Goal: Task Accomplishment & Management: Complete application form

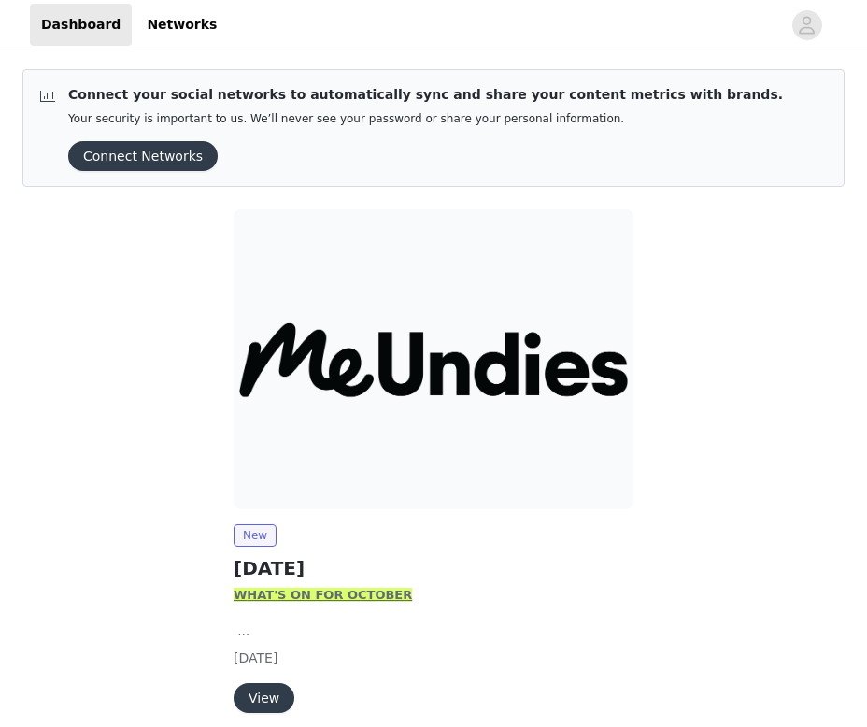
scroll to position [79, 0]
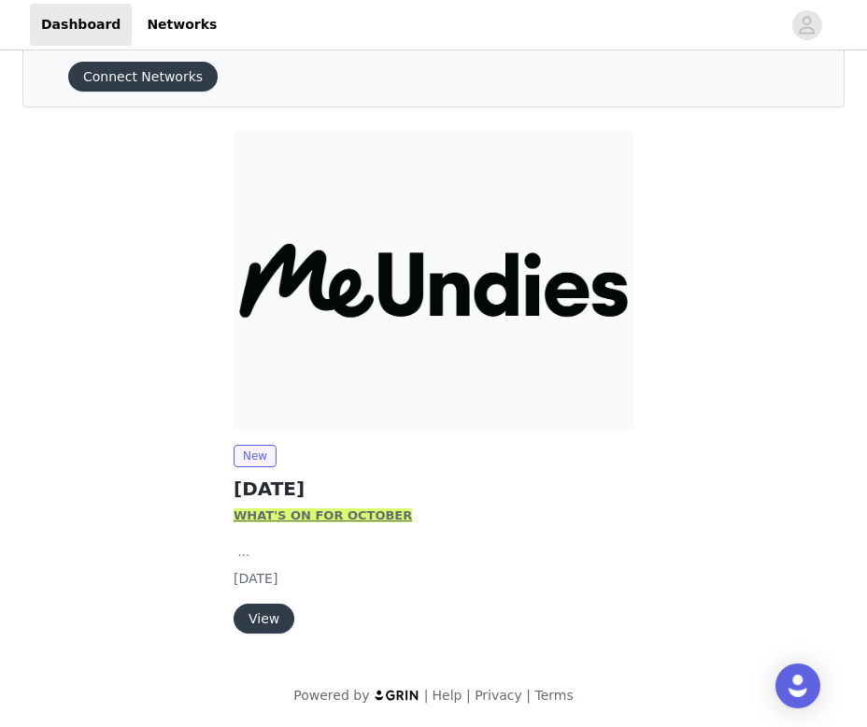
click at [276, 615] on button "View" at bounding box center [264, 619] width 61 height 30
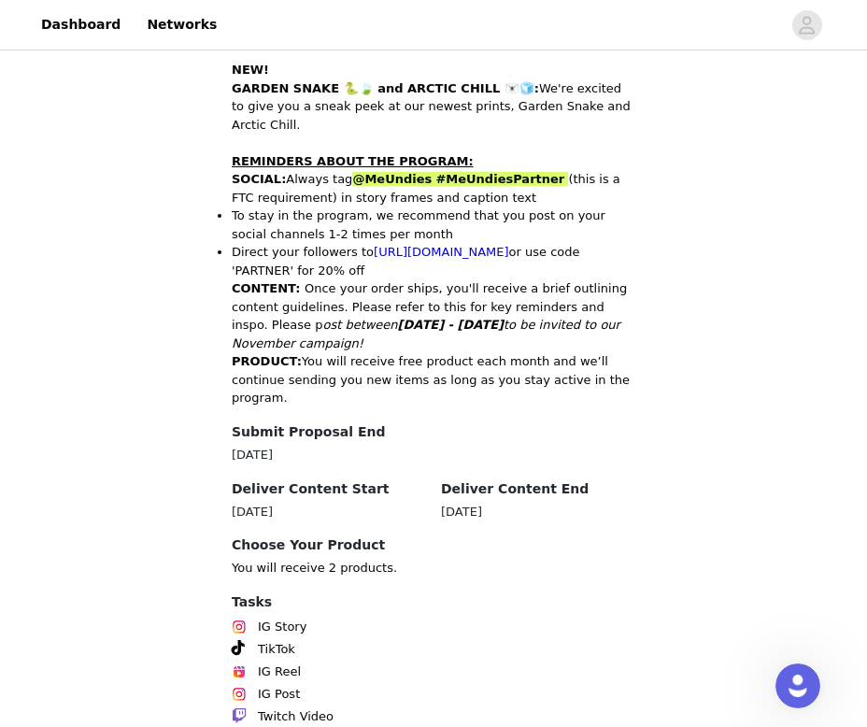
scroll to position [914, 0]
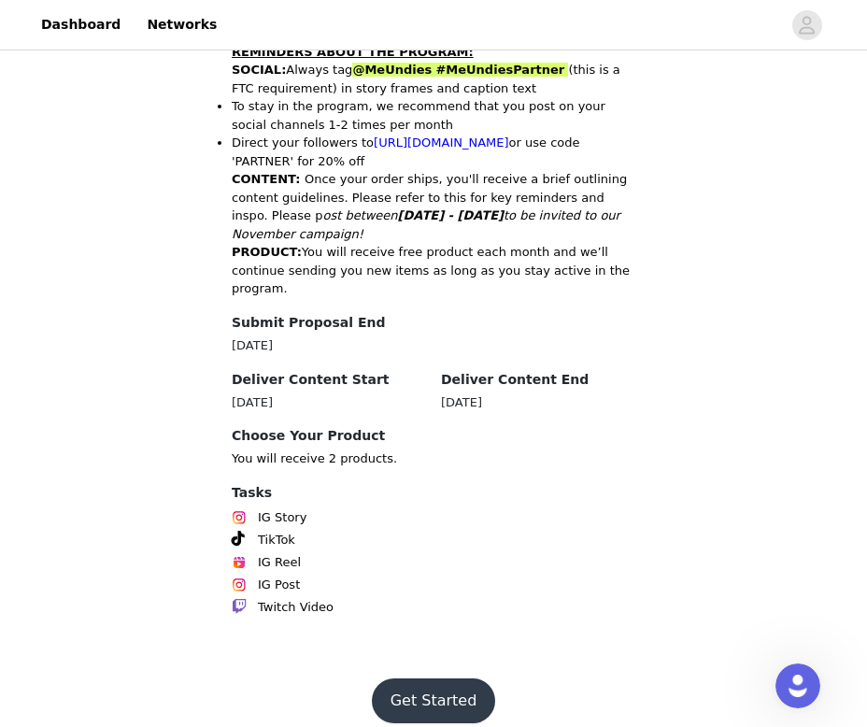
click at [420, 678] on button "Get Started" at bounding box center [434, 700] width 124 height 45
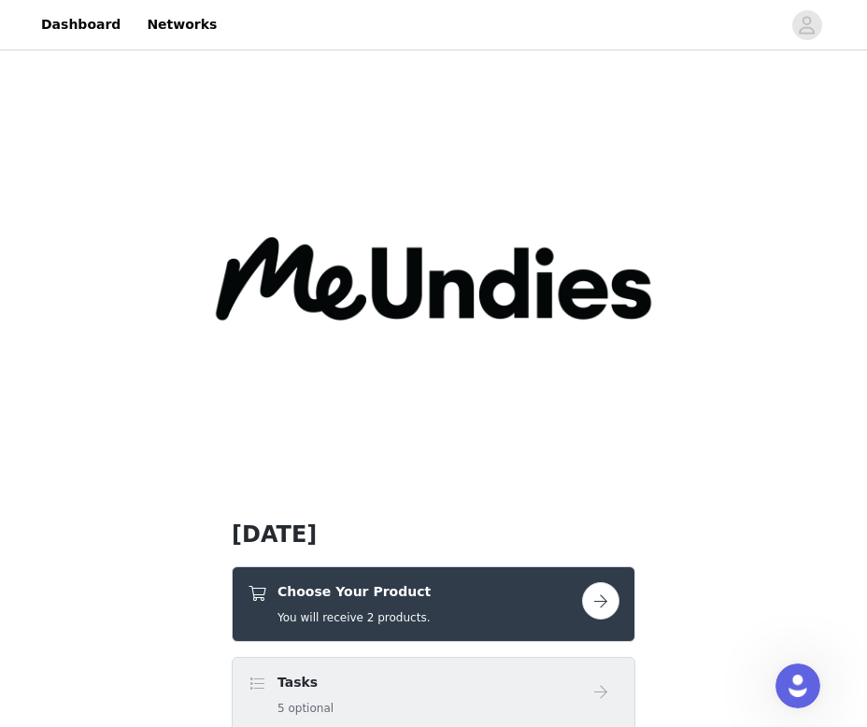
scroll to position [246, 0]
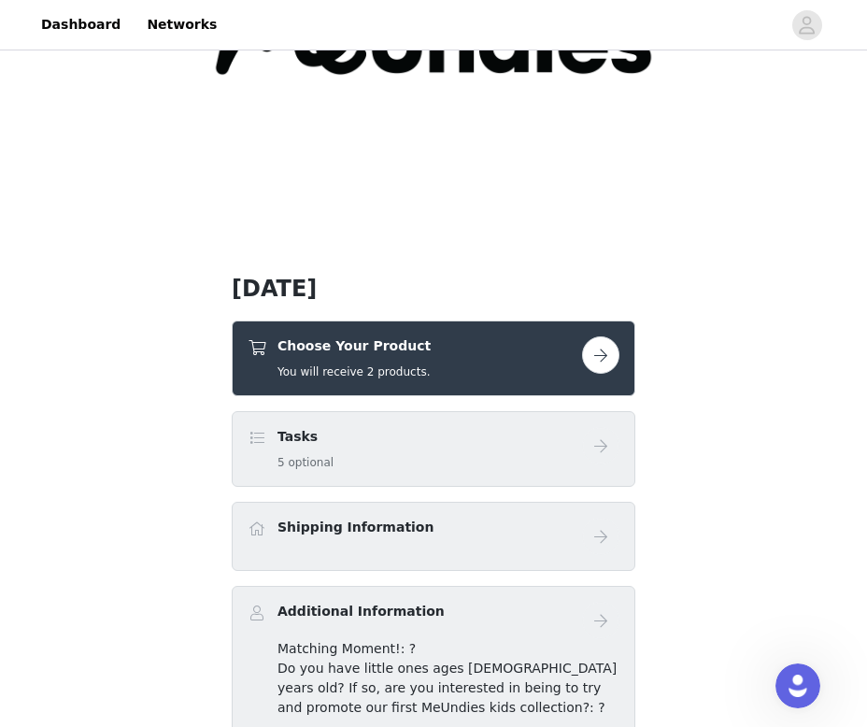
click at [513, 349] on div "Choose Your Product You will receive 2 products." at bounding box center [415, 358] width 335 height 44
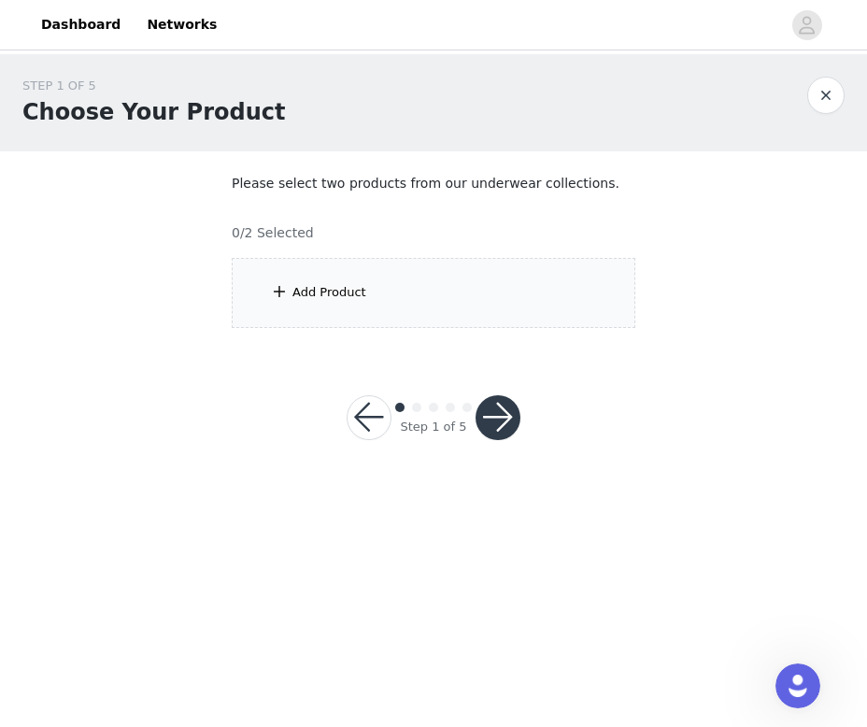
click at [491, 304] on div "Add Product" at bounding box center [434, 293] width 404 height 70
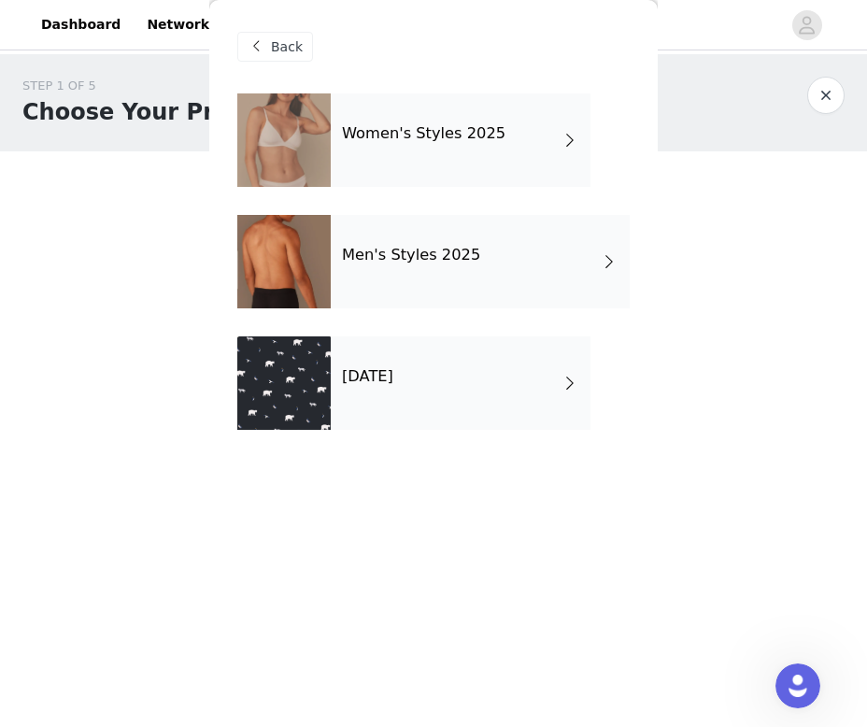
click at [522, 141] on div "Women's Styles 2025" at bounding box center [461, 139] width 260 height 93
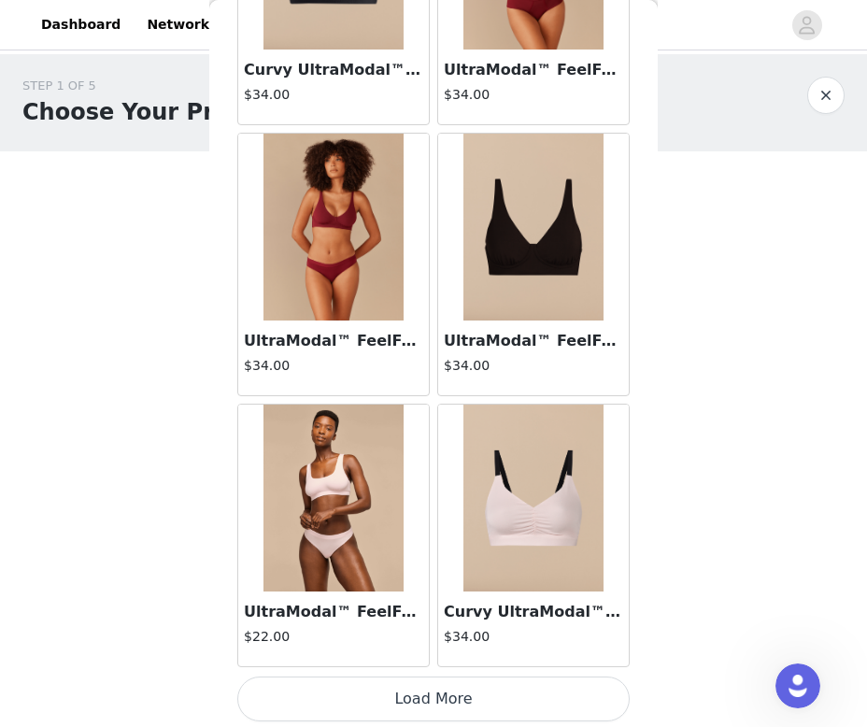
scroll to position [2133, 0]
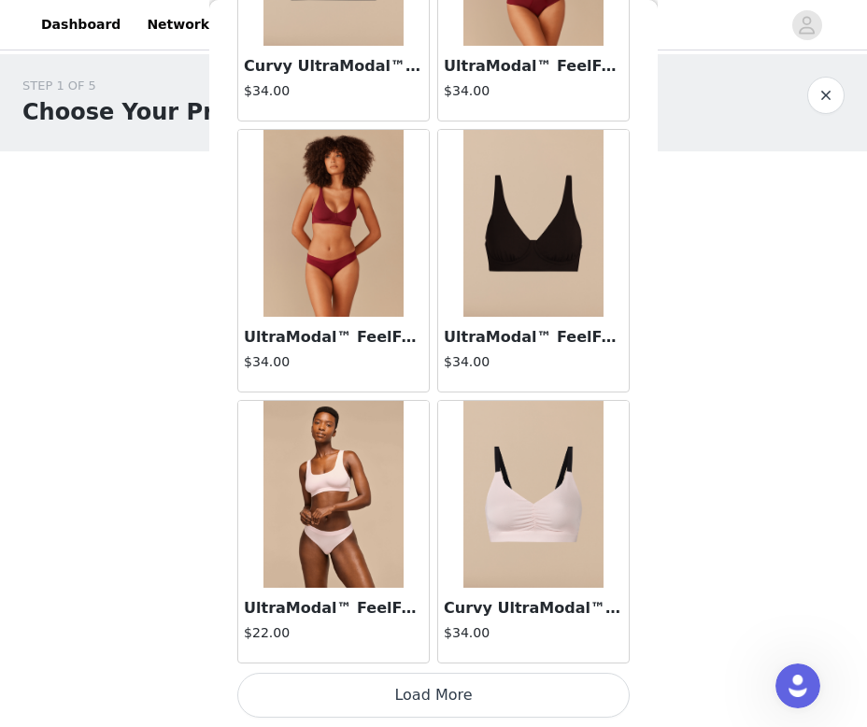
click at [438, 694] on button "Load More" at bounding box center [433, 695] width 393 height 45
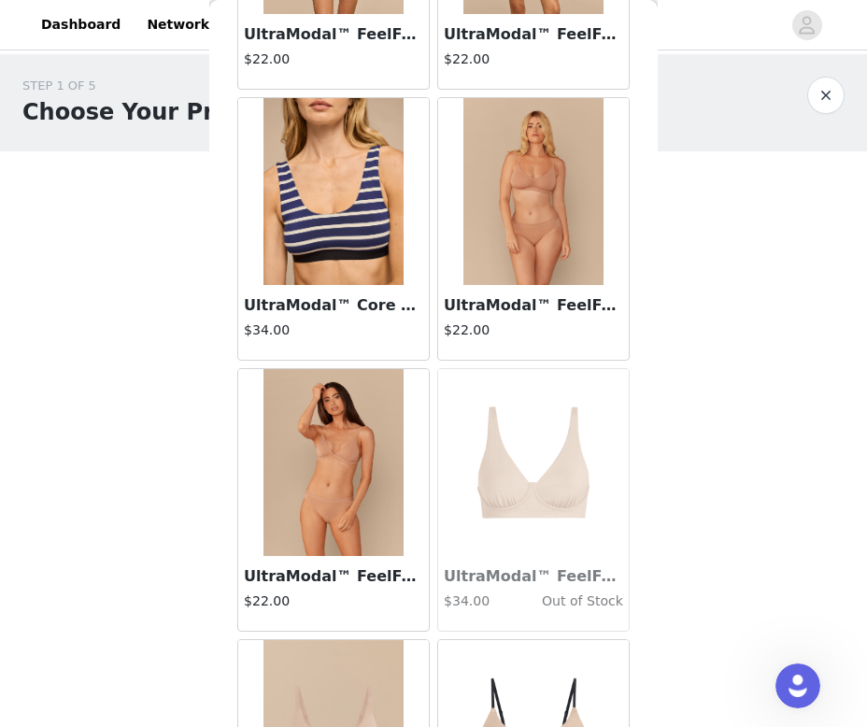
scroll to position [4843, 0]
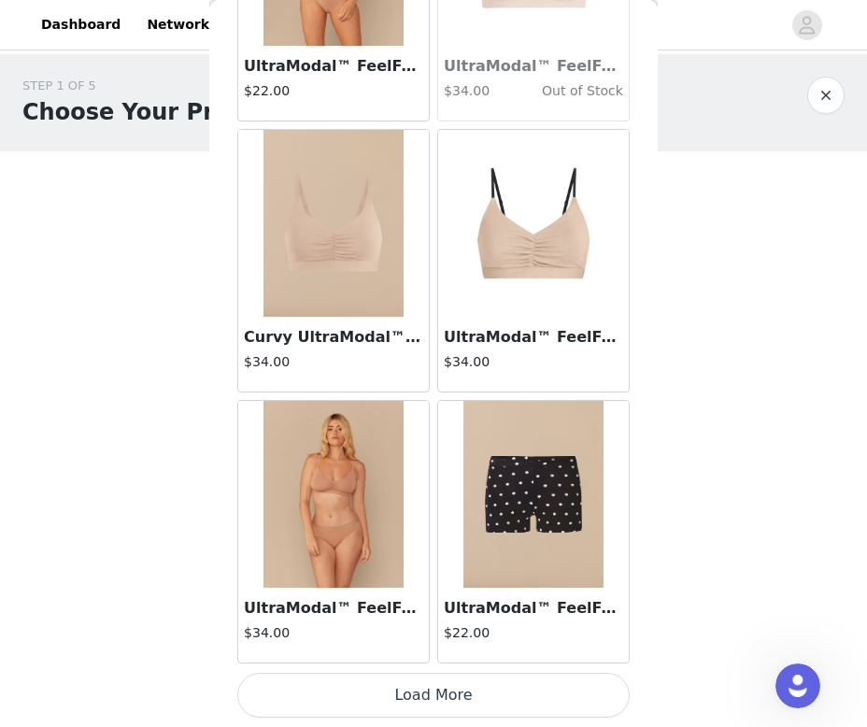
click at [435, 695] on button "Load More" at bounding box center [433, 695] width 393 height 45
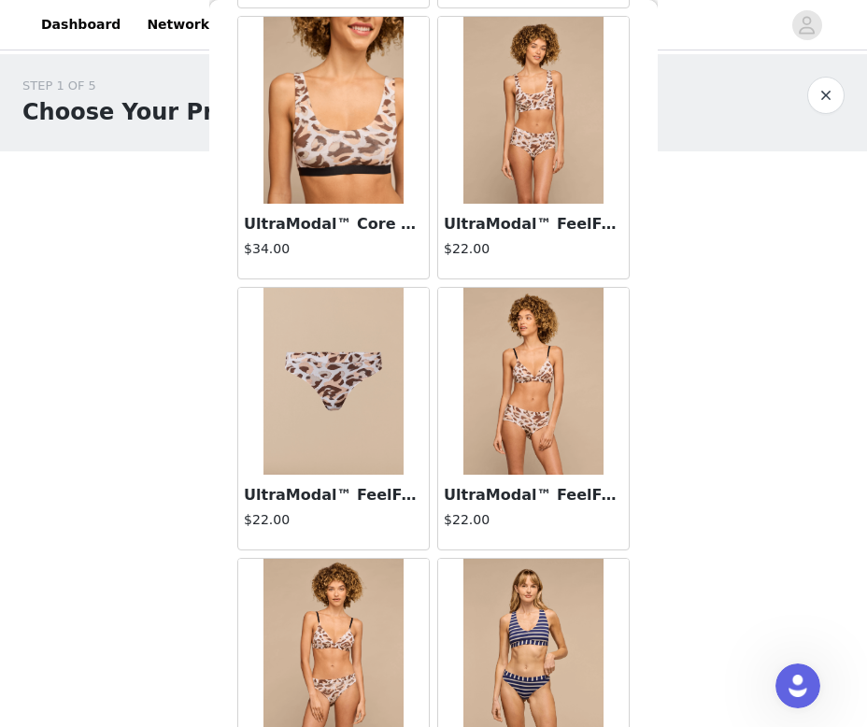
scroll to position [2963, 0]
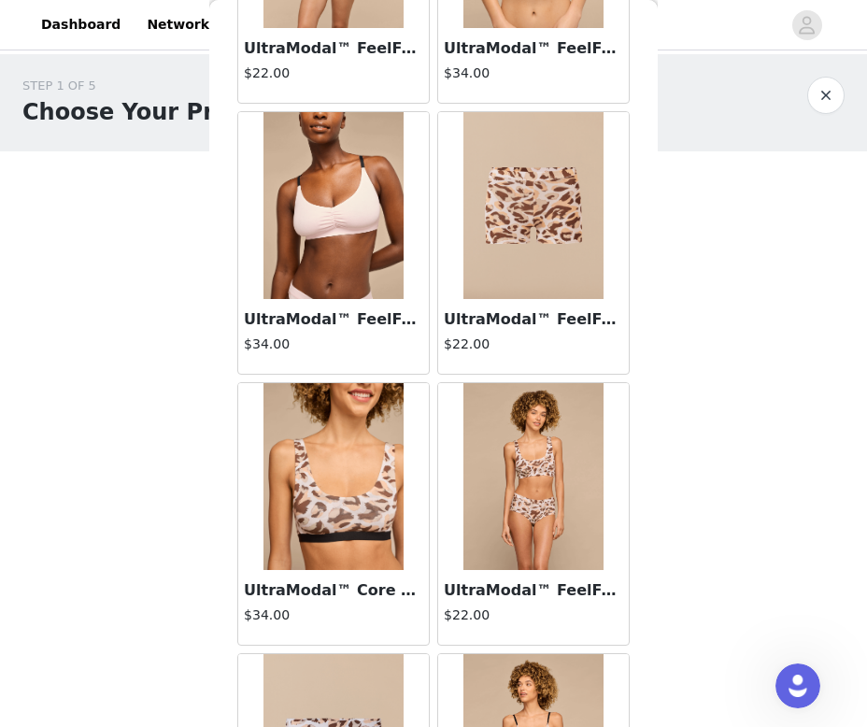
click at [750, 345] on div "STEP 1 OF 5 Choose Your Product Please select two products from our underwear c…" at bounding box center [433, 202] width 867 height 296
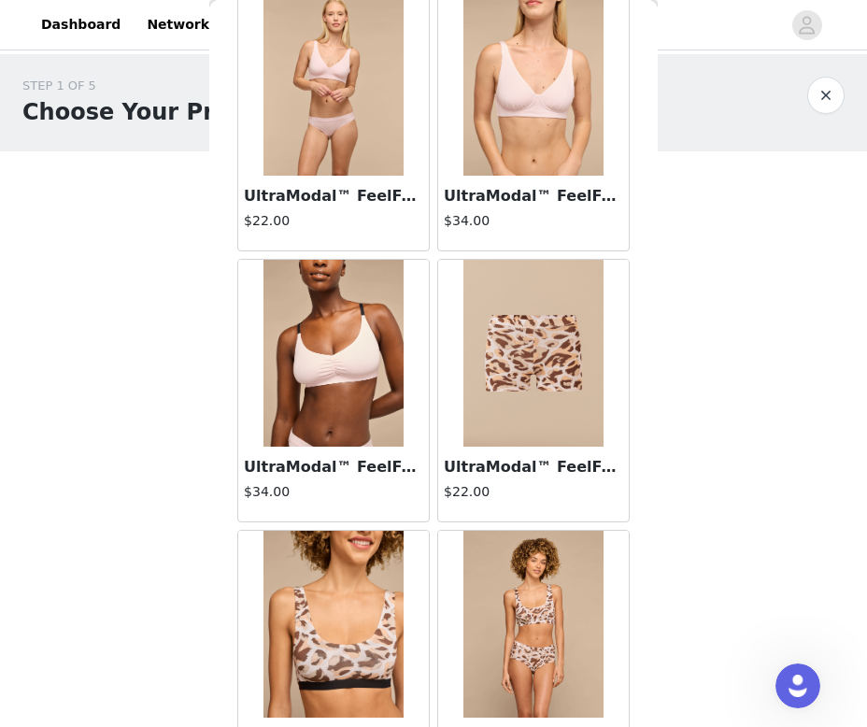
click at [547, 389] on img at bounding box center [534, 353] width 140 height 187
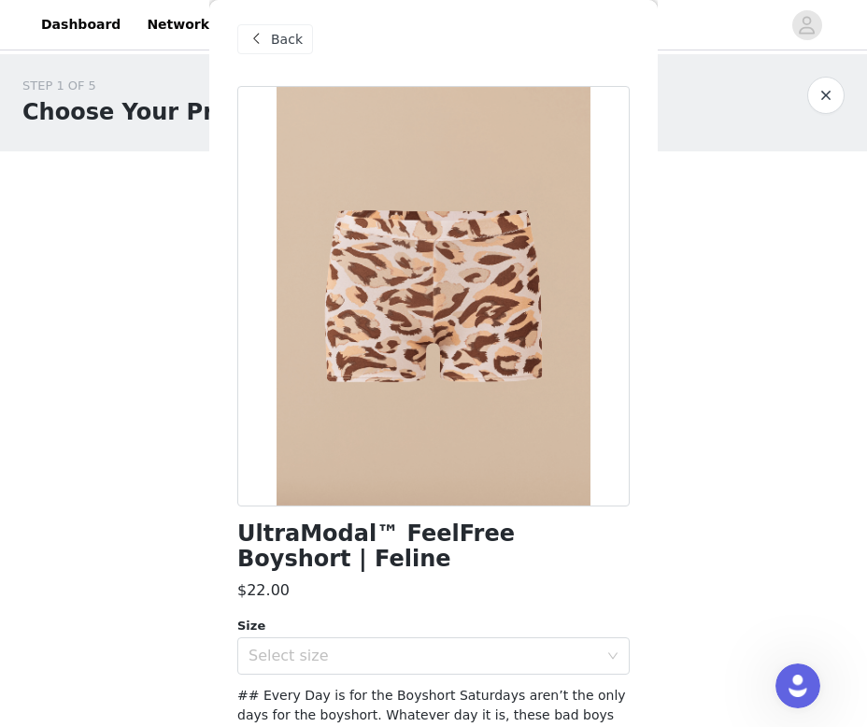
scroll to position [0, 0]
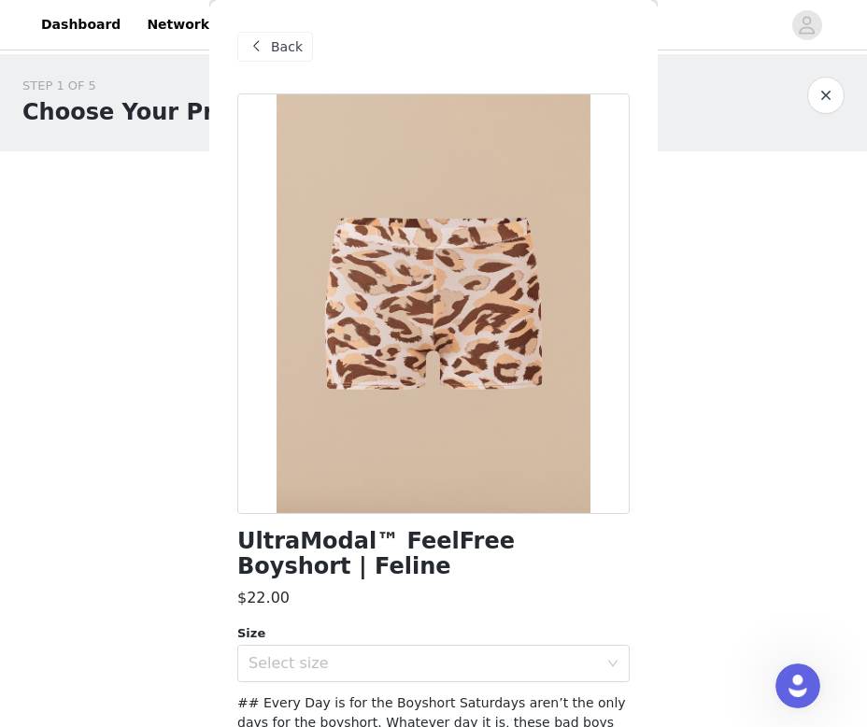
click at [263, 51] on span at bounding box center [256, 47] width 22 height 22
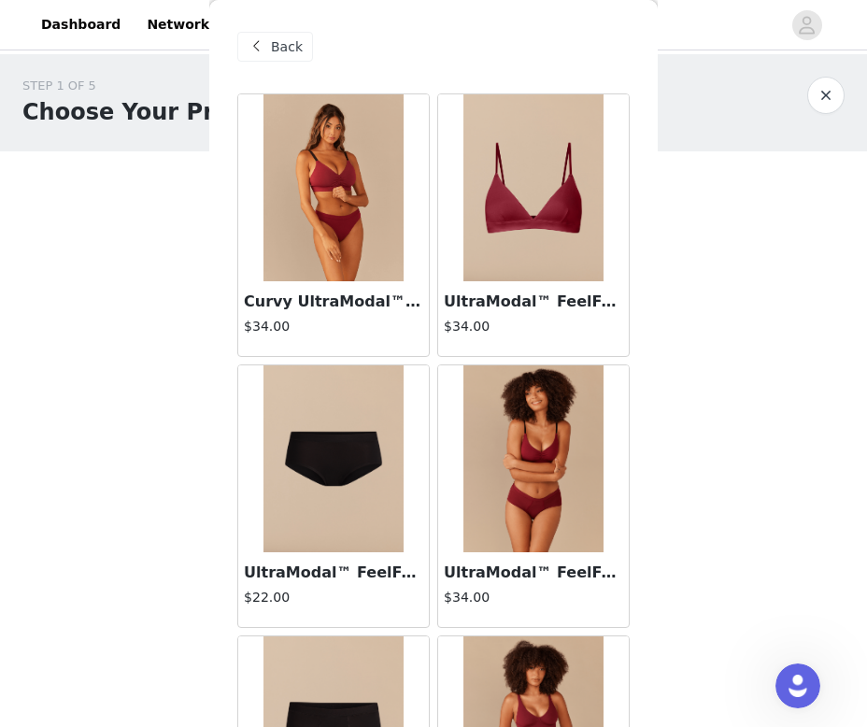
click at [560, 207] on img at bounding box center [534, 187] width 140 height 187
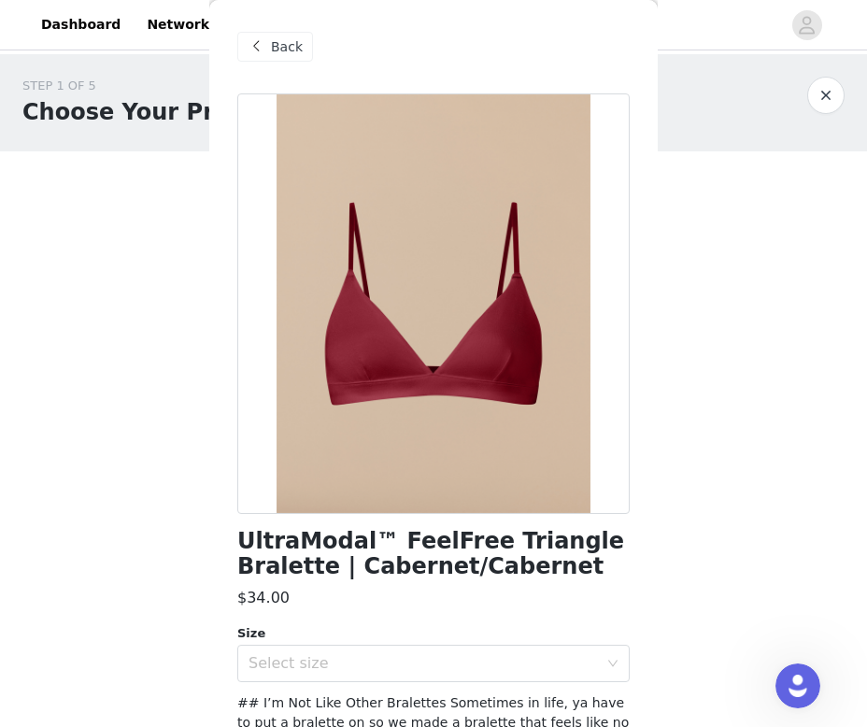
scroll to position [319, 0]
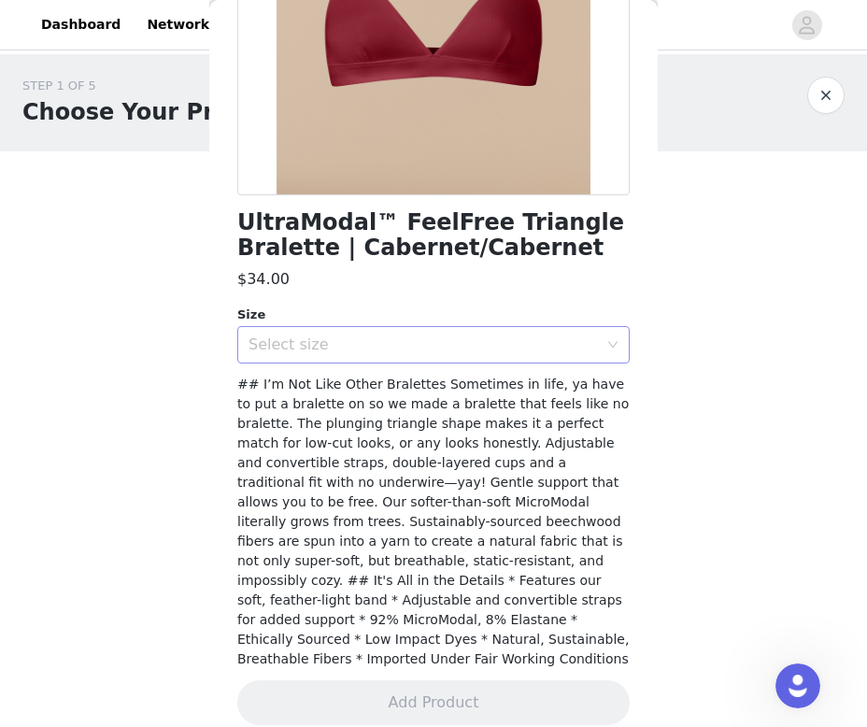
click at [438, 354] on div "Select size" at bounding box center [428, 345] width 358 height 36
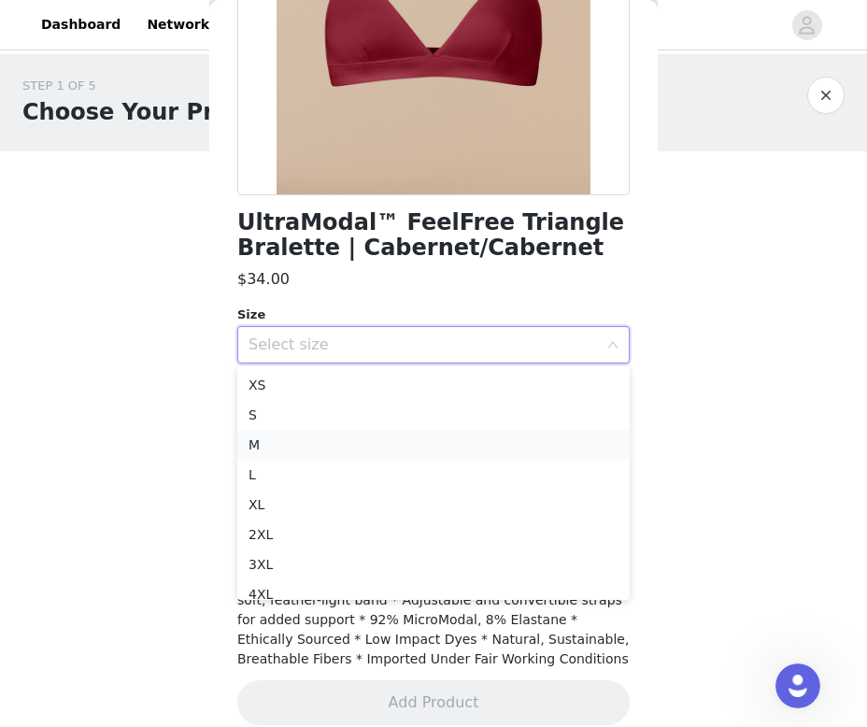
click at [407, 439] on li "M" at bounding box center [433, 445] width 393 height 30
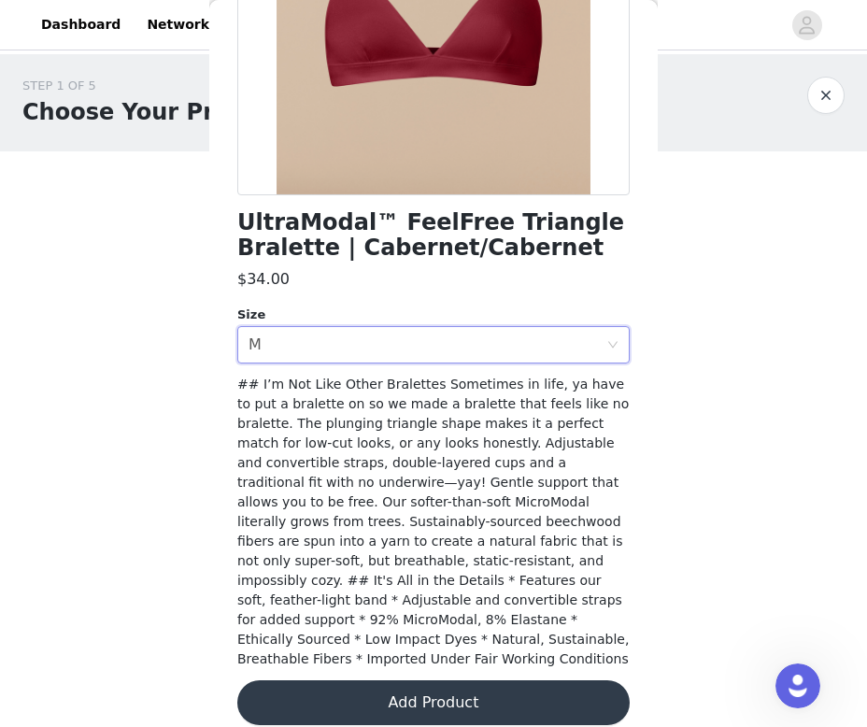
click at [424, 680] on button "Add Product" at bounding box center [433, 702] width 393 height 45
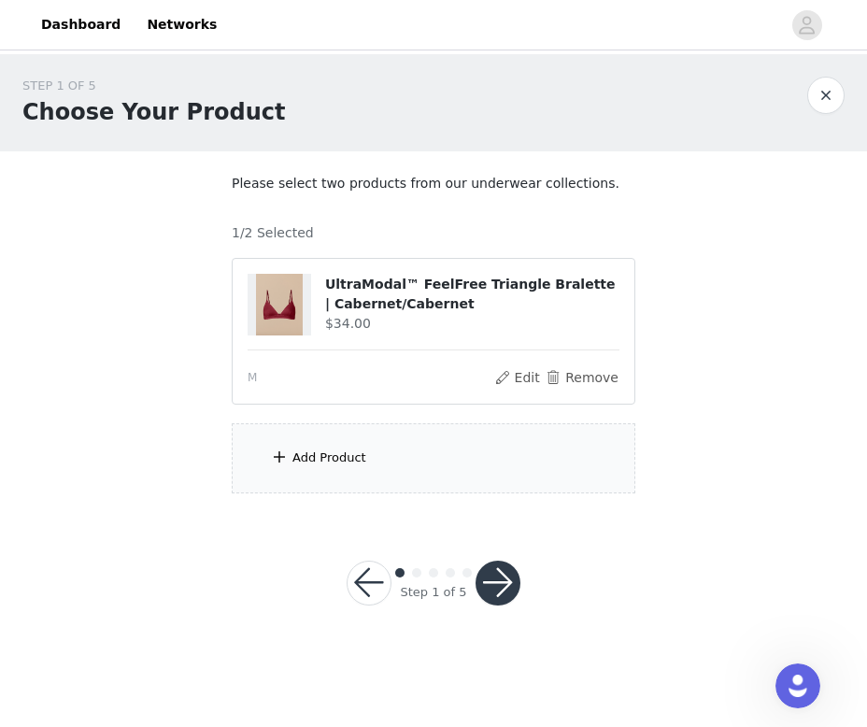
click at [350, 457] on div "Add Product" at bounding box center [330, 458] width 74 height 19
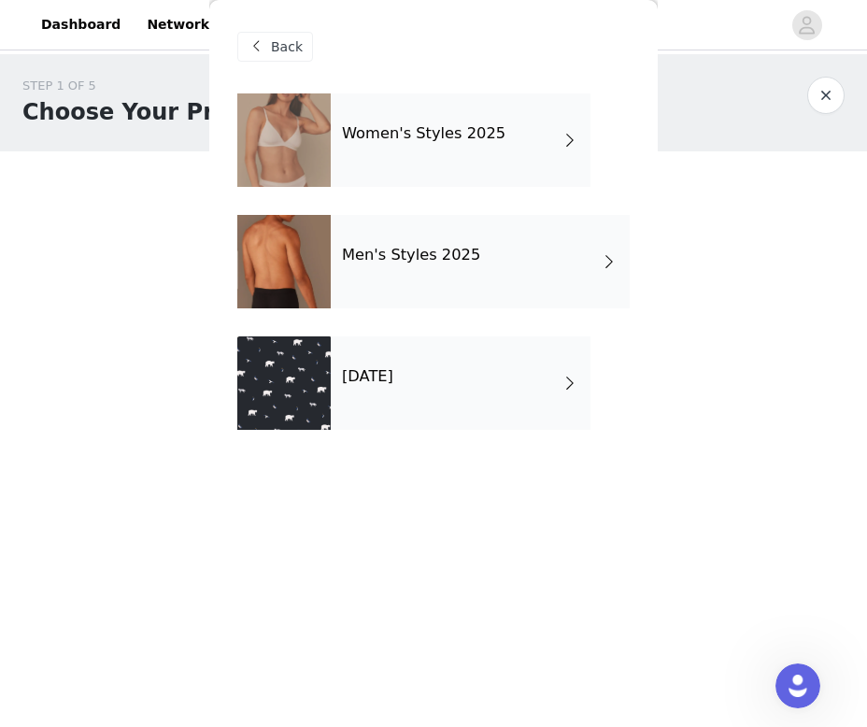
click at [393, 385] on h4 "[DATE]" at bounding box center [367, 376] width 51 height 17
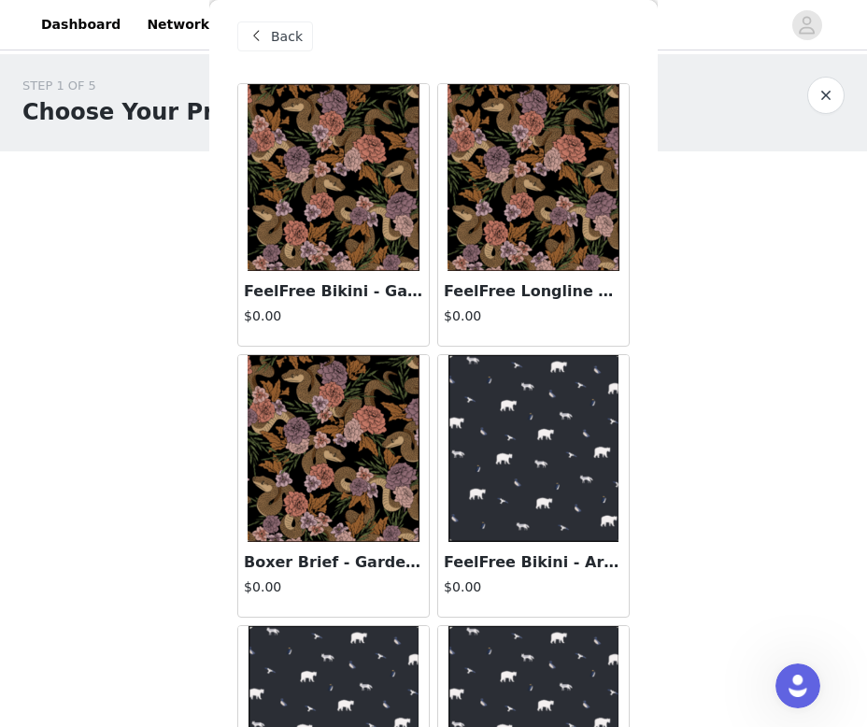
scroll to position [0, 0]
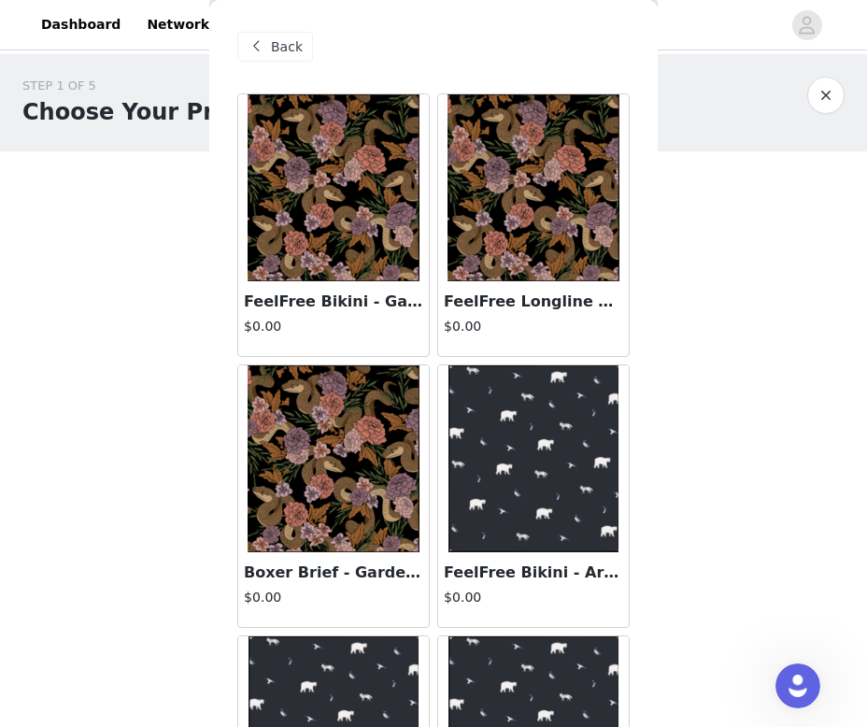
click at [533, 257] on img at bounding box center [534, 187] width 172 height 187
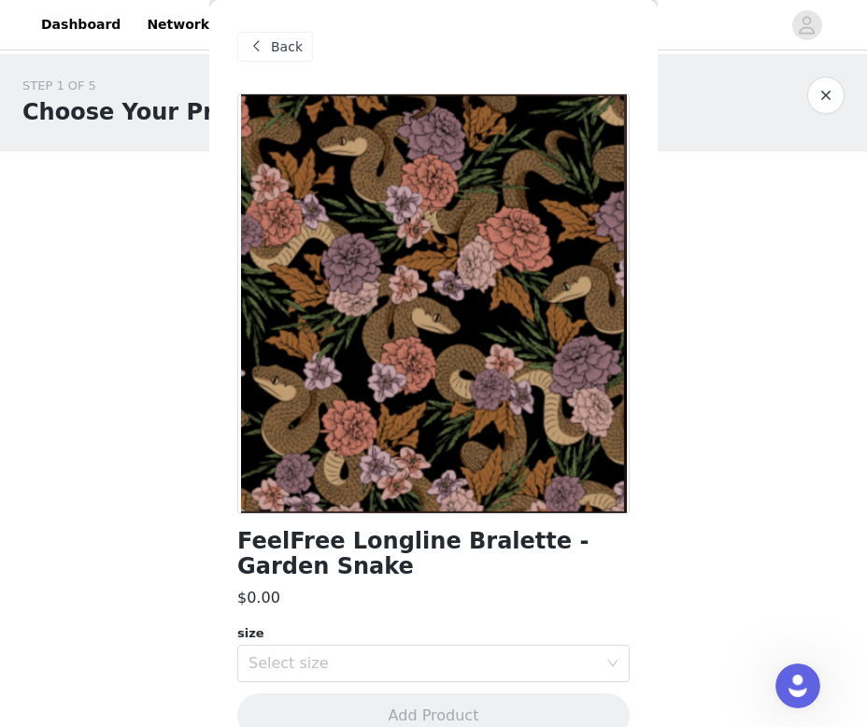
click at [277, 48] on span "Back" at bounding box center [287, 47] width 32 height 20
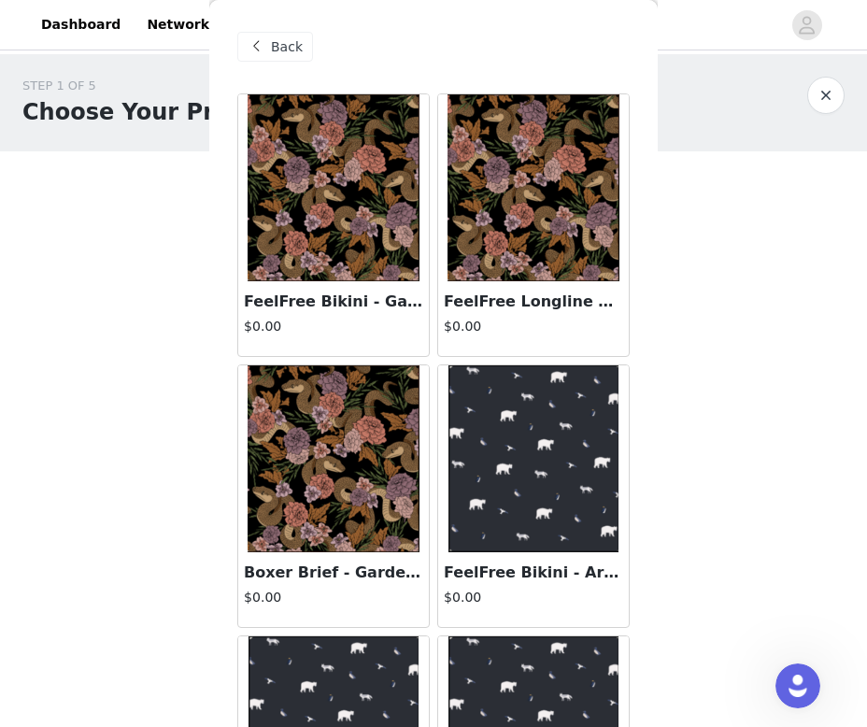
click at [276, 46] on span "Back" at bounding box center [287, 47] width 32 height 20
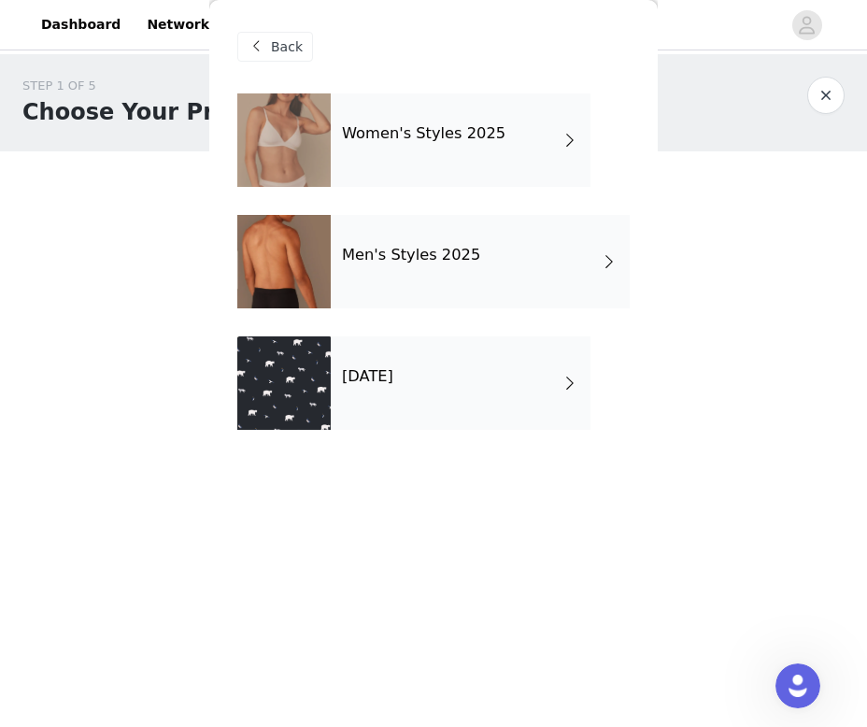
click at [437, 132] on h4 "Women's Styles 2025" at bounding box center [424, 133] width 164 height 17
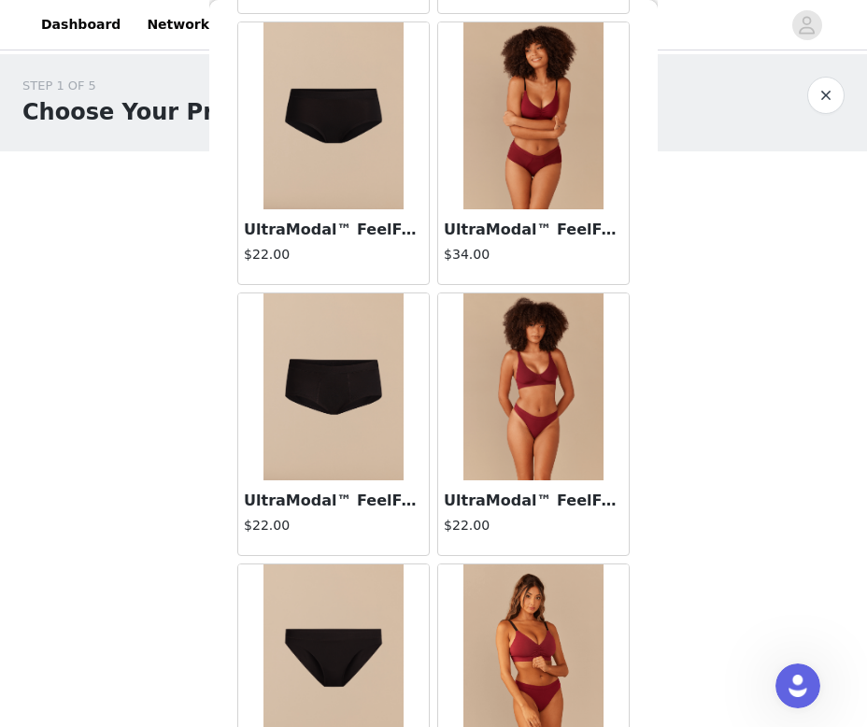
scroll to position [491, 0]
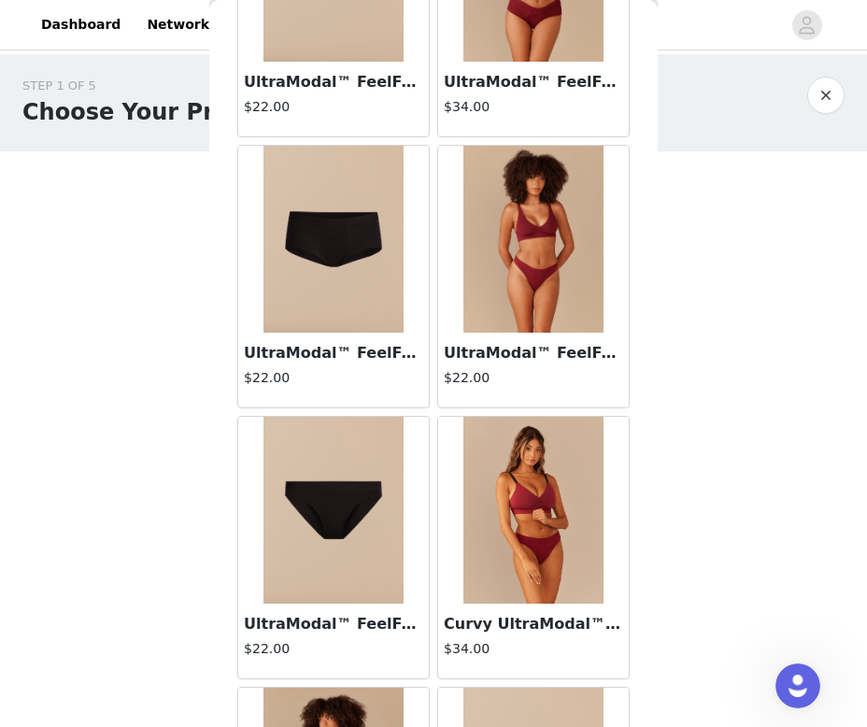
click at [520, 260] on img at bounding box center [534, 239] width 140 height 187
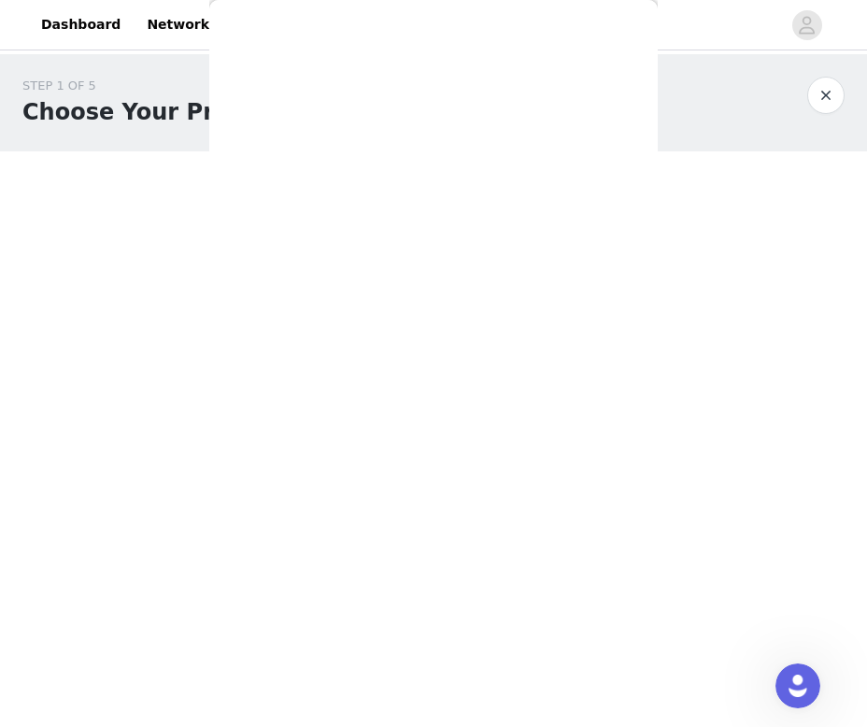
scroll to position [0, 0]
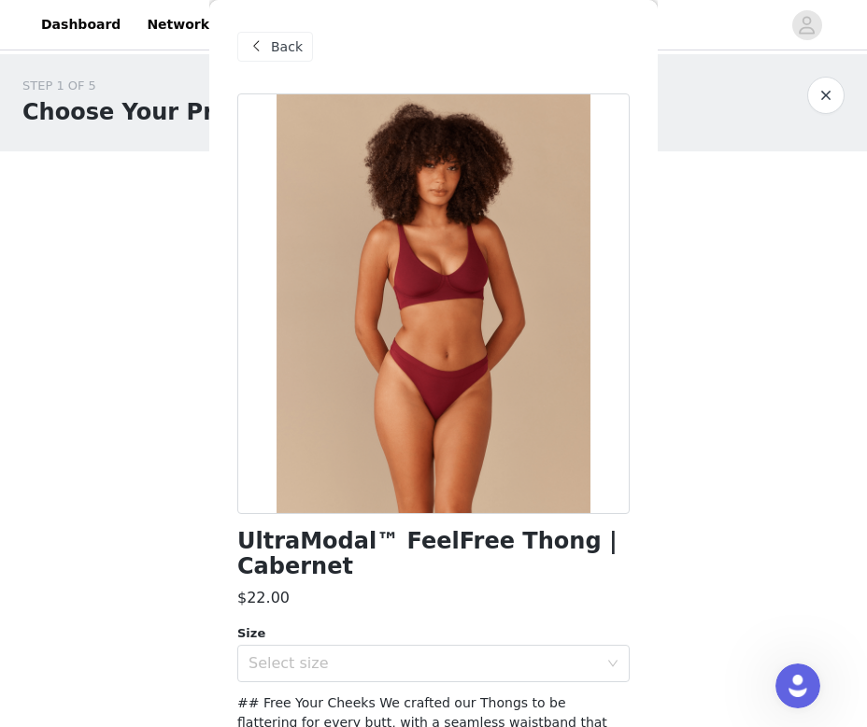
click at [290, 50] on span "Back" at bounding box center [287, 47] width 32 height 20
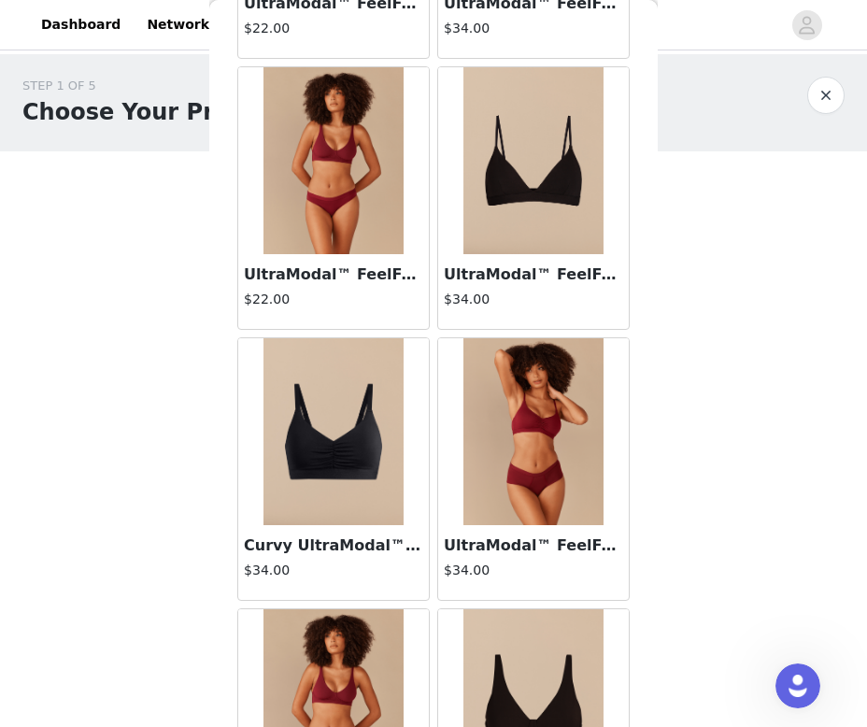
scroll to position [1706, 0]
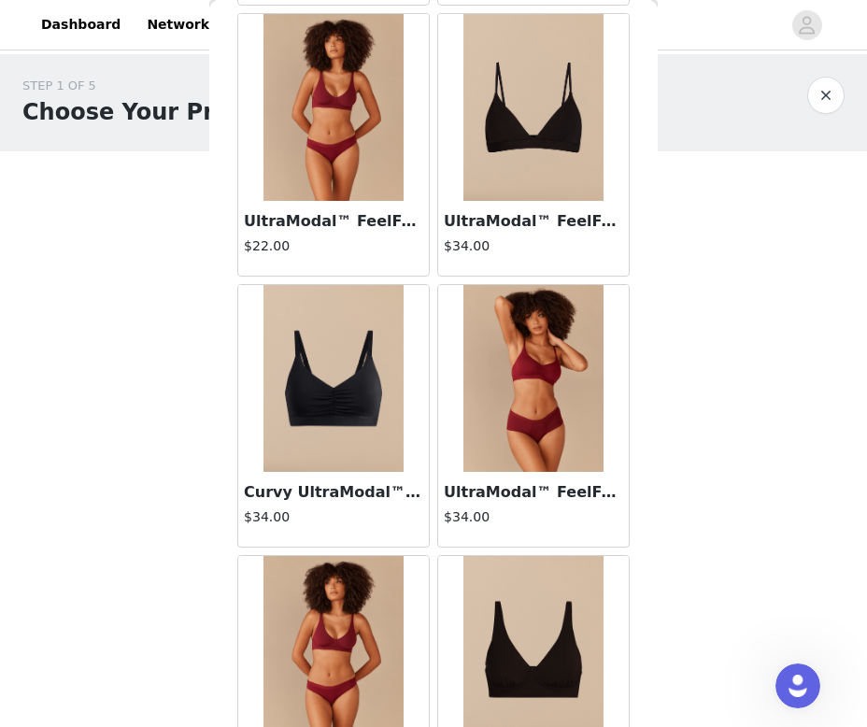
click at [522, 179] on img at bounding box center [534, 107] width 140 height 187
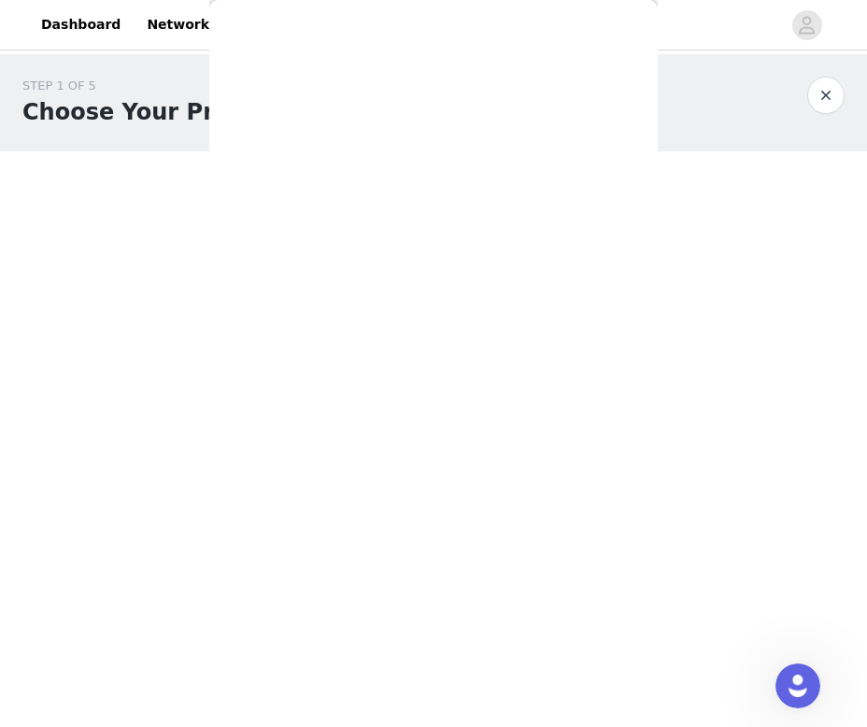
scroll to position [319, 0]
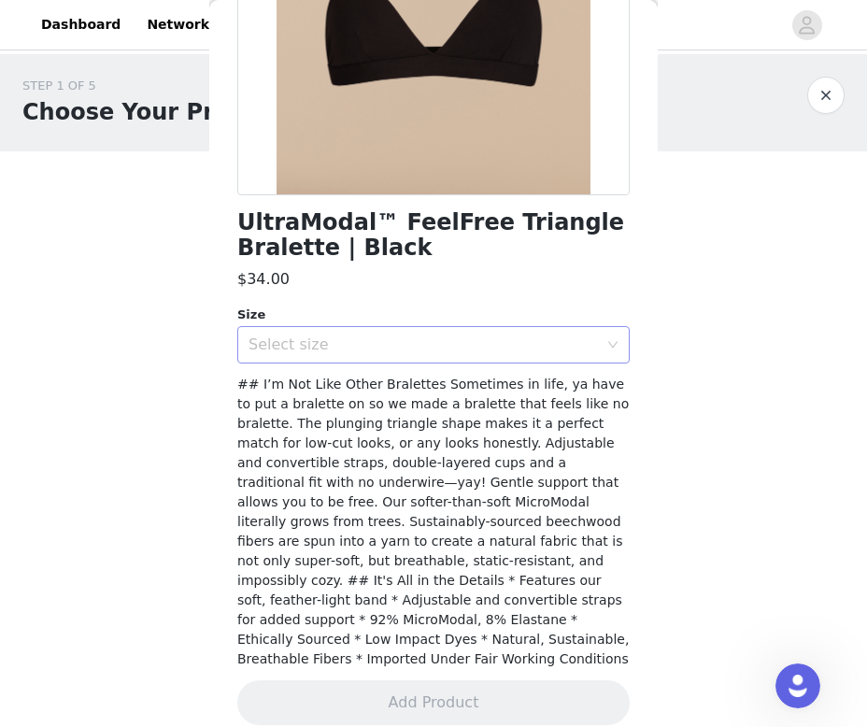
click at [456, 346] on div "Select size" at bounding box center [424, 345] width 350 height 19
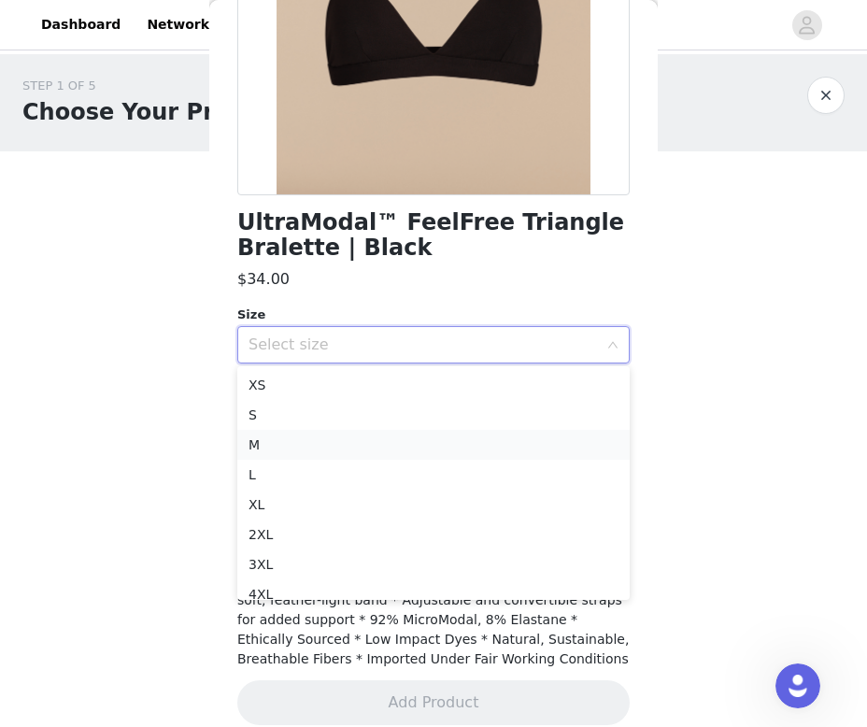
click at [415, 435] on li "M" at bounding box center [433, 445] width 393 height 30
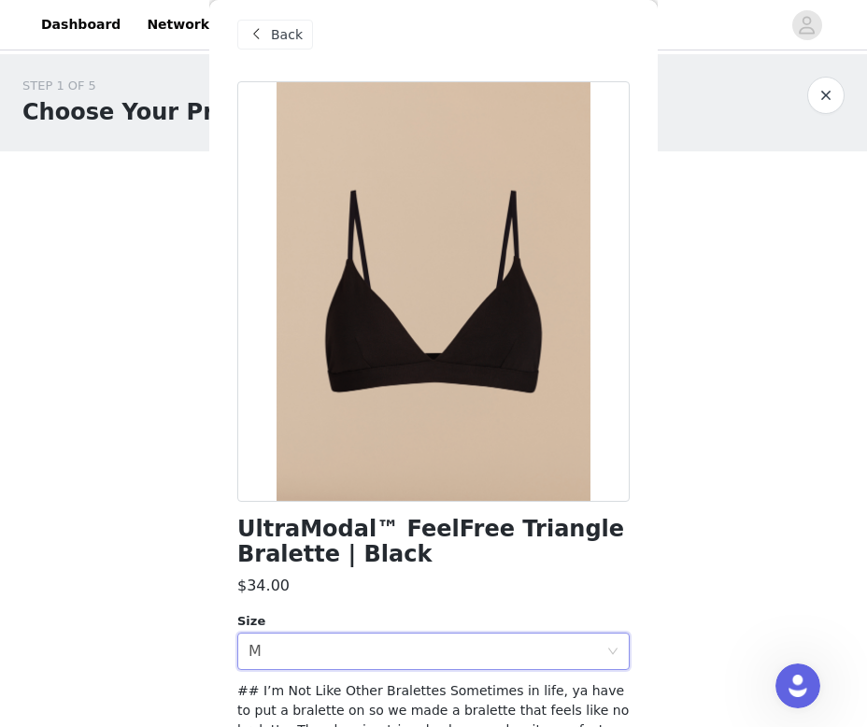
scroll to position [0, 0]
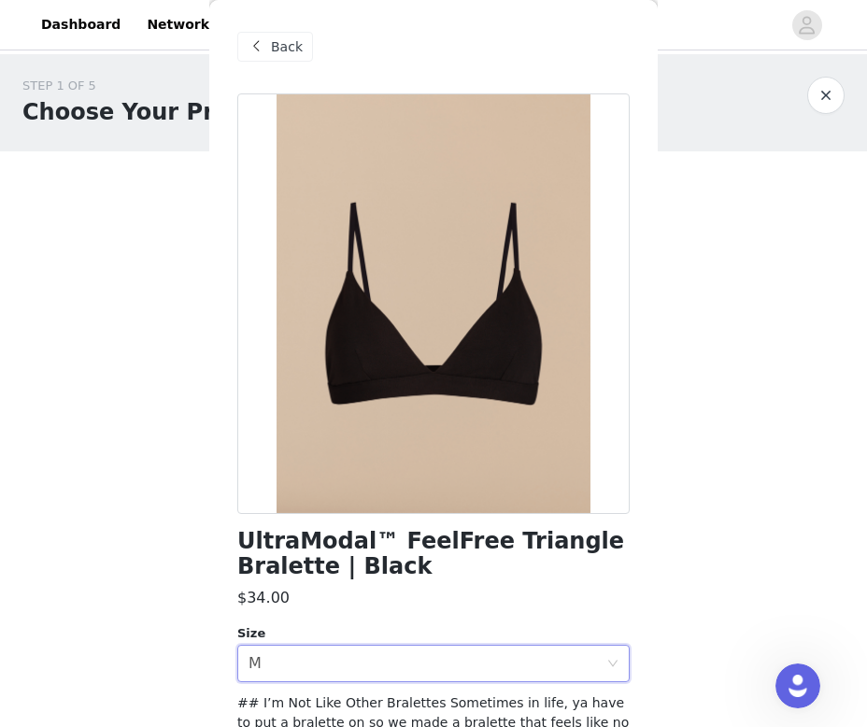
click at [280, 39] on span "Back" at bounding box center [287, 47] width 32 height 20
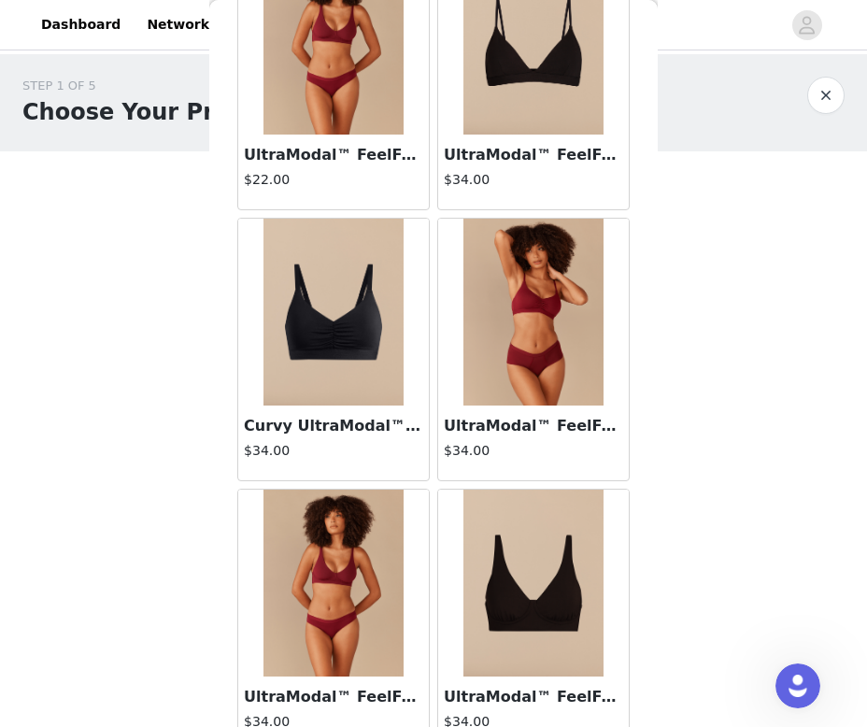
scroll to position [2133, 0]
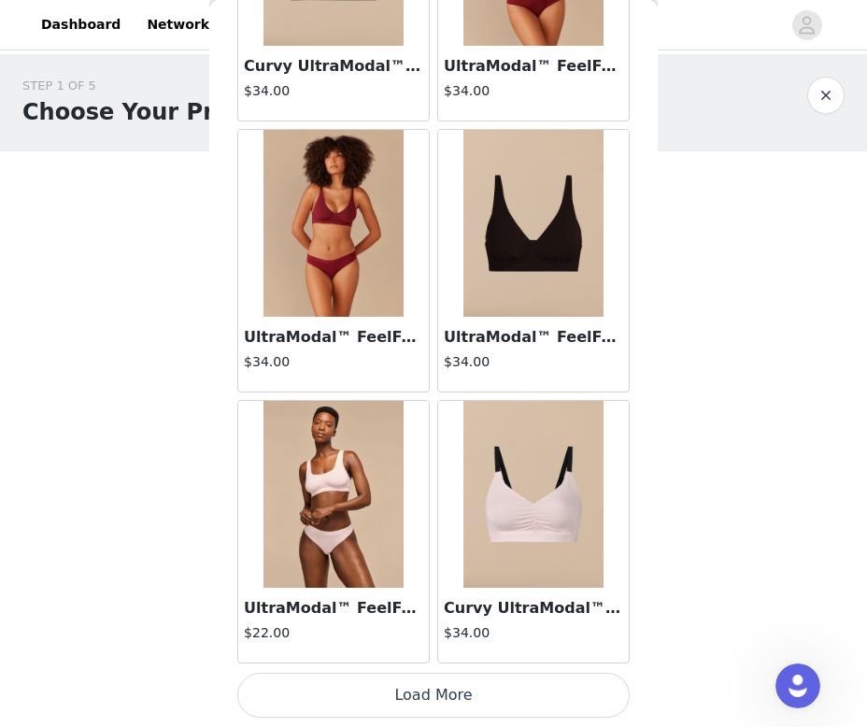
click at [452, 692] on button "Load More" at bounding box center [433, 695] width 393 height 45
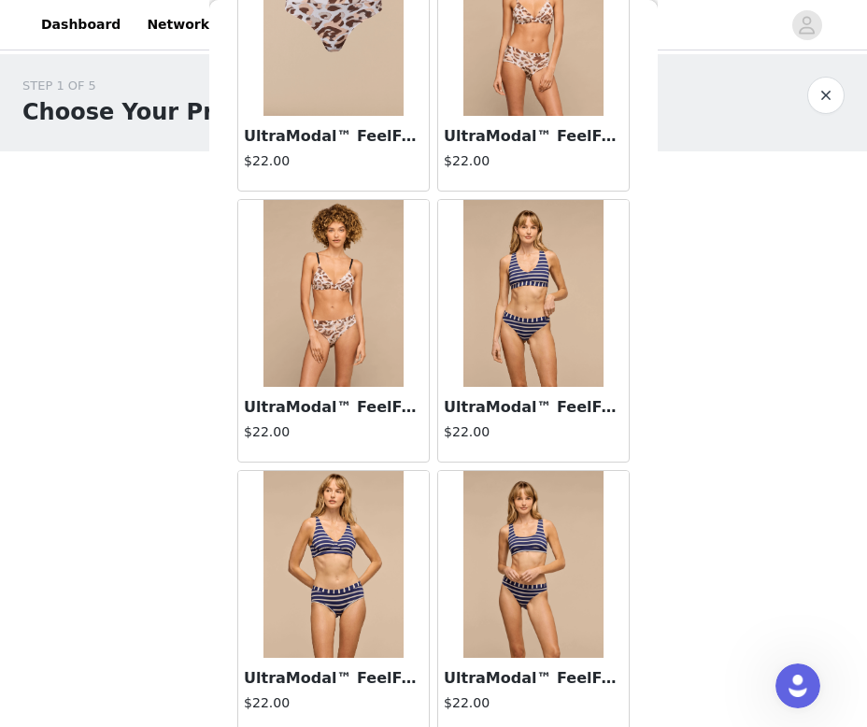
scroll to position [3775, 0]
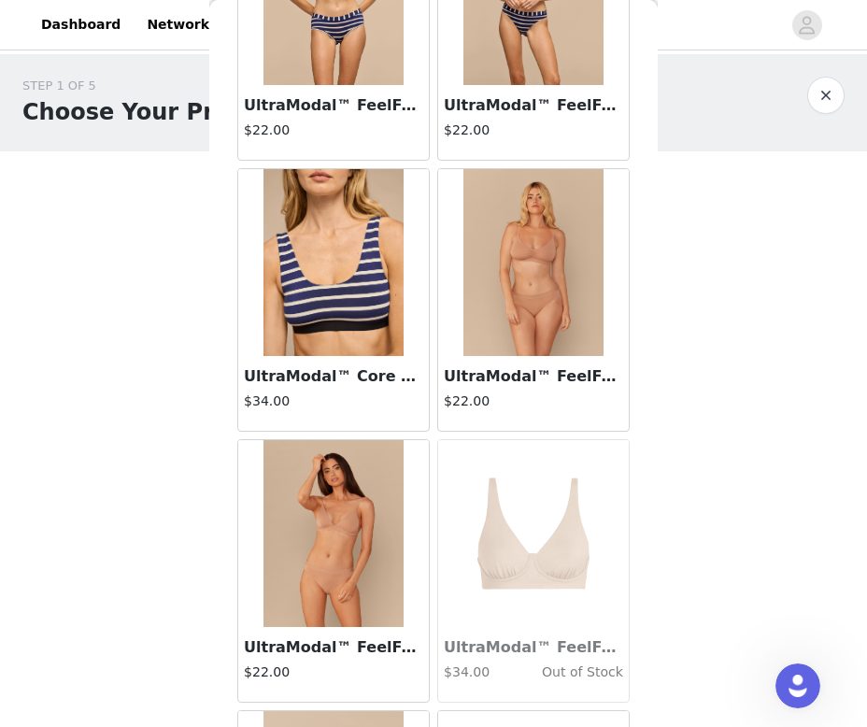
click at [497, 385] on h3 "UltraModal™ FeelFree Thong | Sand Dune" at bounding box center [533, 376] width 179 height 22
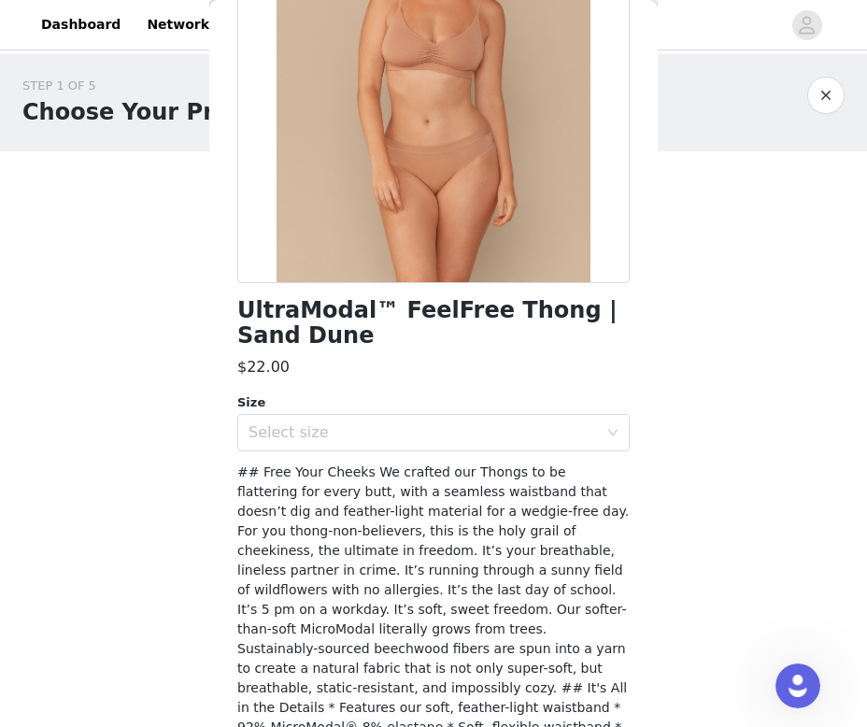
scroll to position [112, 0]
